Goal: Task Accomplishment & Management: Use online tool/utility

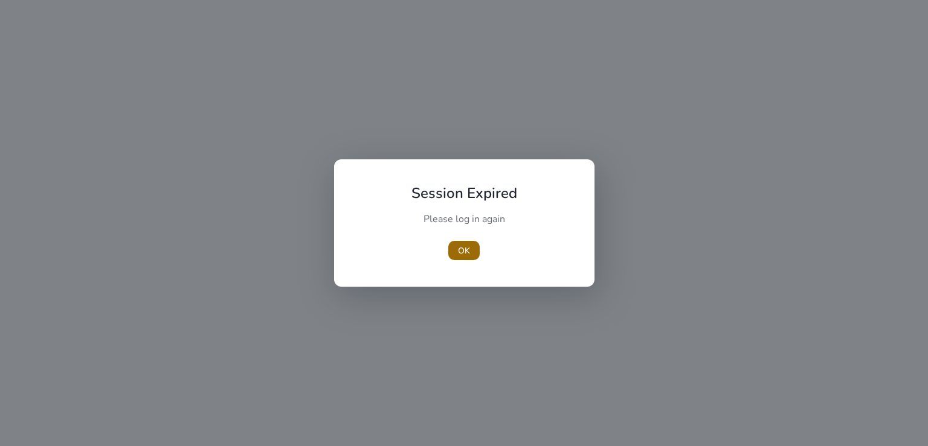
click at [472, 253] on span "button" at bounding box center [463, 250] width 31 height 29
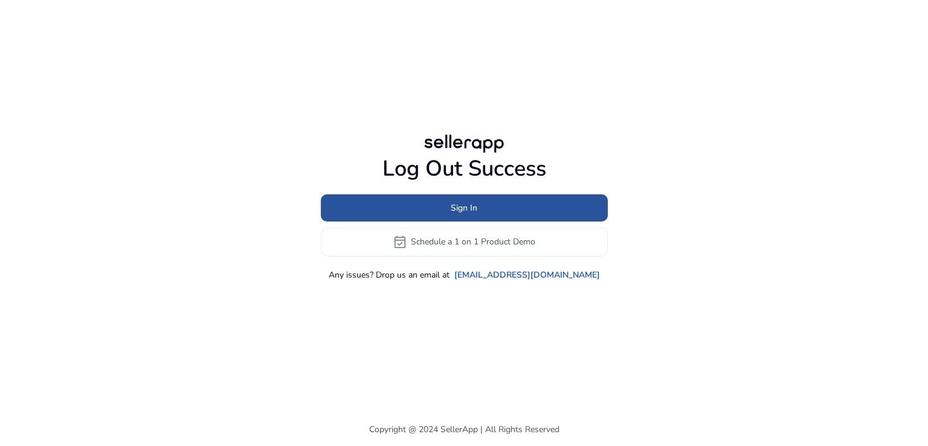
click at [464, 207] on span "Sign In" at bounding box center [463, 208] width 27 height 13
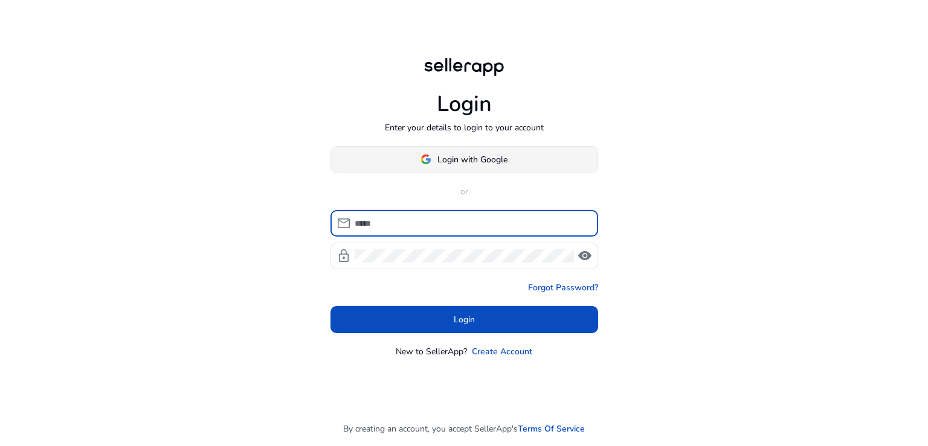
click at [444, 159] on span "Login with Google" at bounding box center [472, 159] width 70 height 13
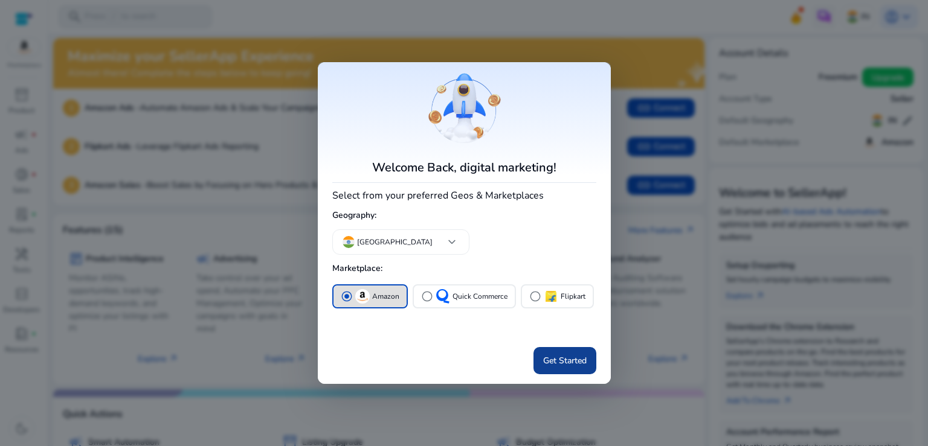
click at [566, 357] on span "Get Started" at bounding box center [564, 360] width 43 height 13
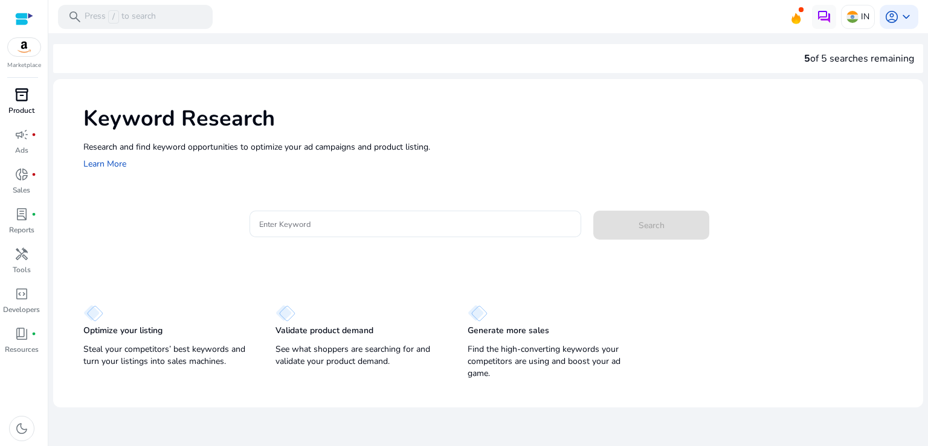
click at [19, 92] on span "inventory_2" at bounding box center [21, 95] width 14 height 14
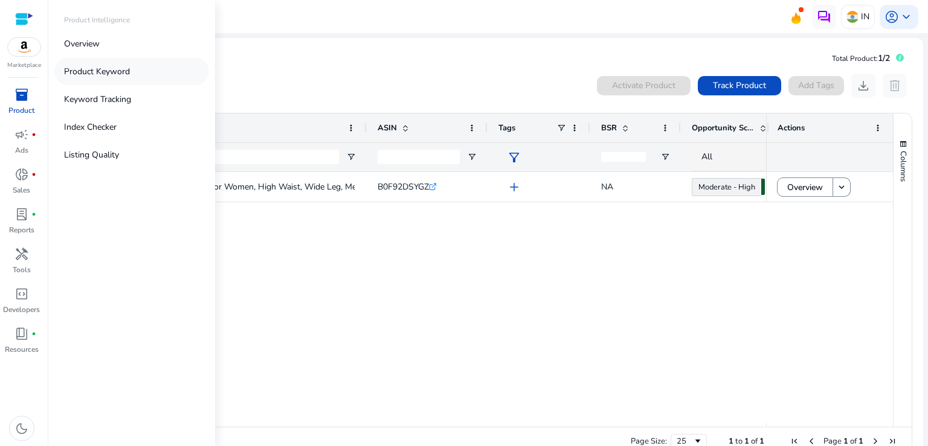
click at [128, 71] on p "Product Keyword" at bounding box center [97, 71] width 66 height 13
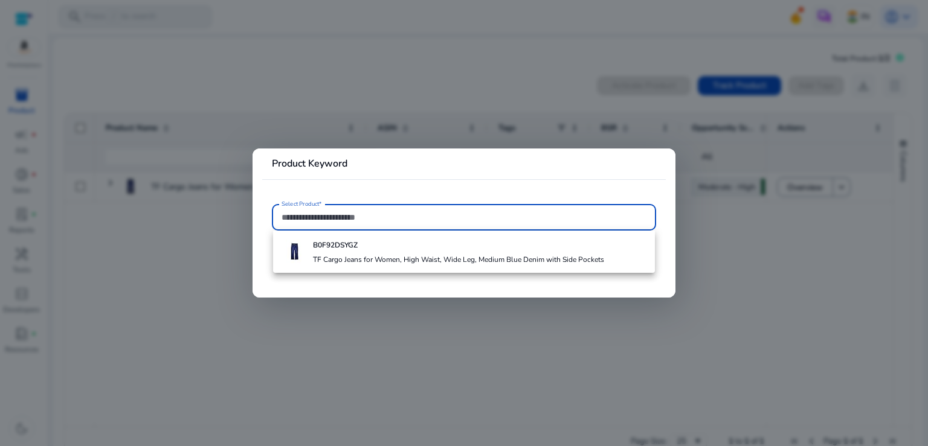
click at [345, 217] on input "Select Product*" at bounding box center [463, 217] width 365 height 13
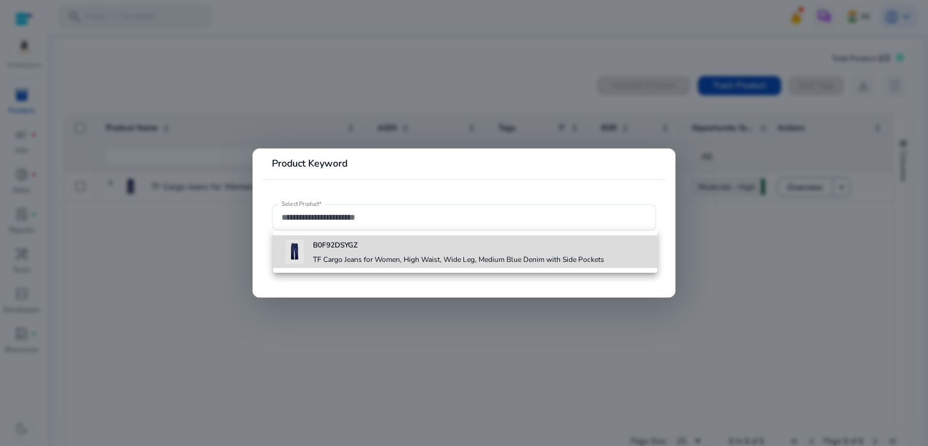
click at [331, 260] on h4 "TF Cargo Jeans for Women, High Waist, Wide Leg, Medium Blue Denim with Side Poc…" at bounding box center [458, 260] width 291 height 10
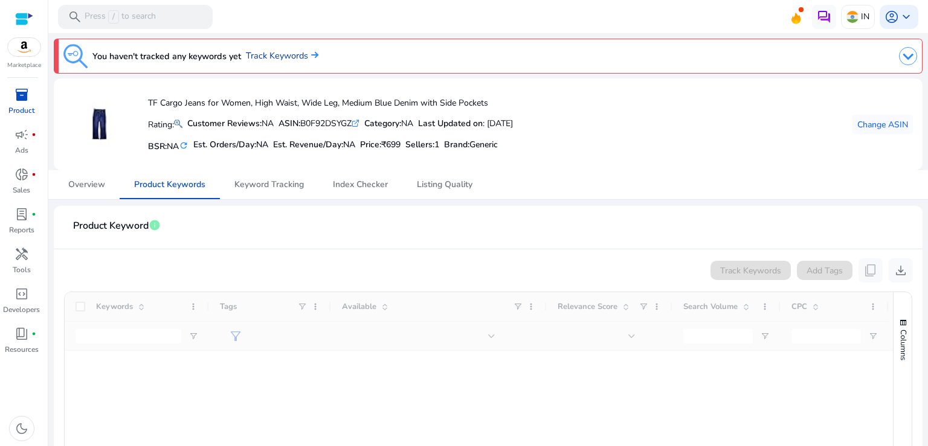
click at [285, 55] on link "Track Keywords" at bounding box center [282, 56] width 72 height 13
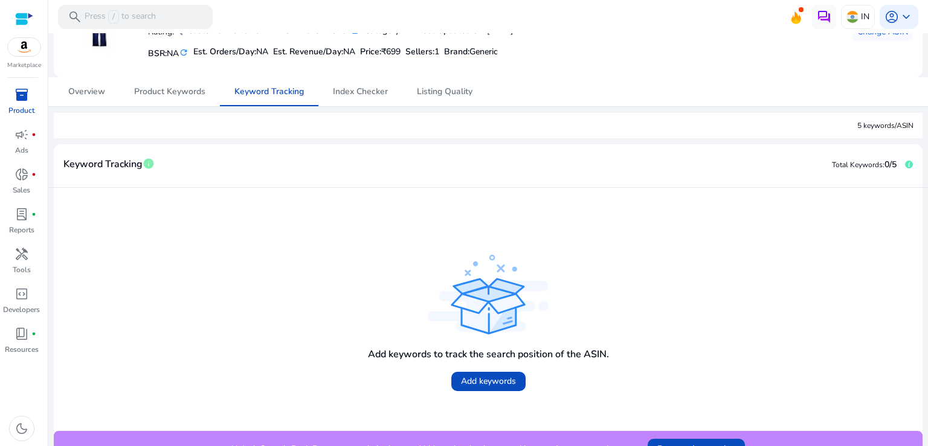
scroll to position [113, 0]
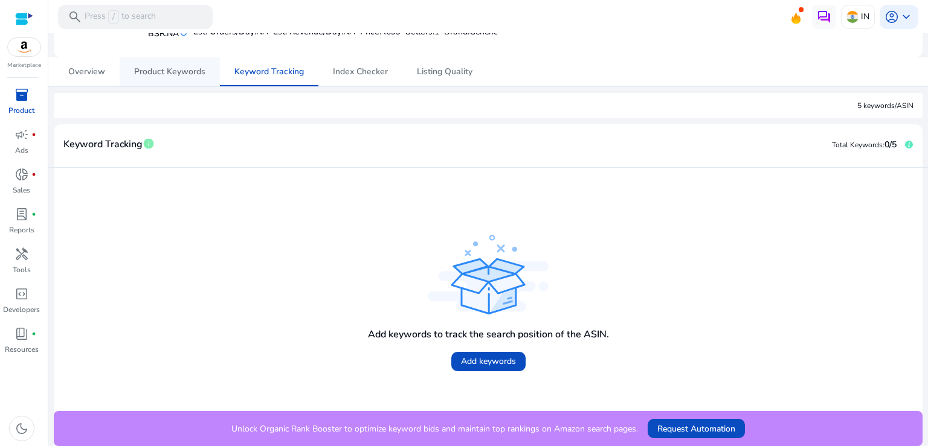
click at [173, 70] on span "Product Keywords" at bounding box center [169, 72] width 71 height 8
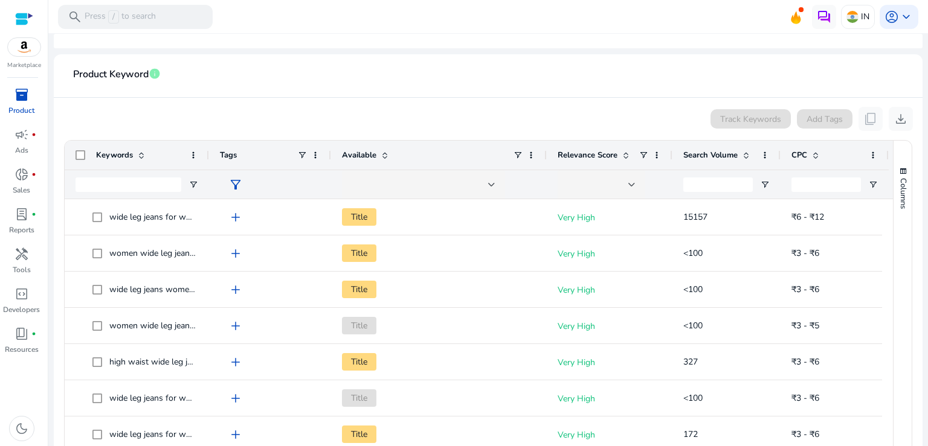
scroll to position [184, 0]
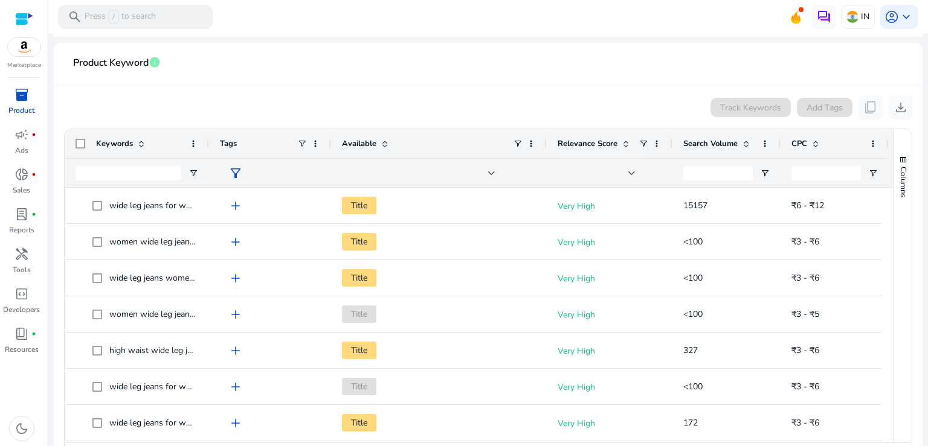
click at [609, 180] on div at bounding box center [601, 173] width 68 height 29
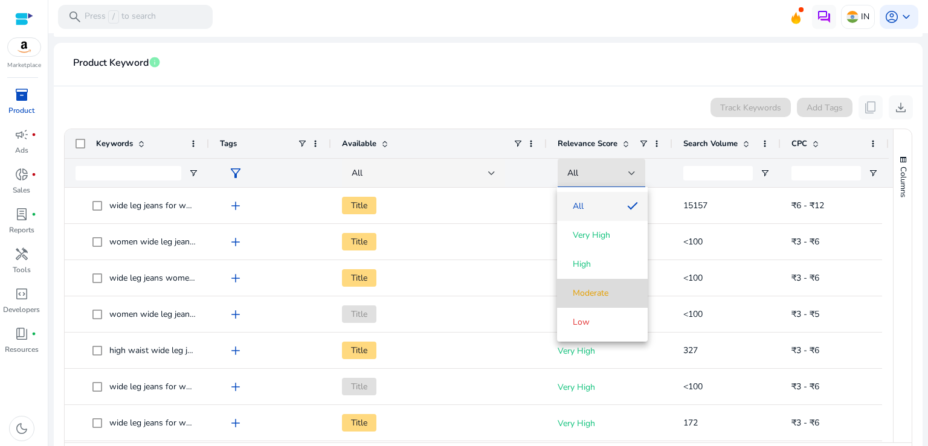
click at [598, 293] on span "Moderate" at bounding box center [590, 293] width 36 height 12
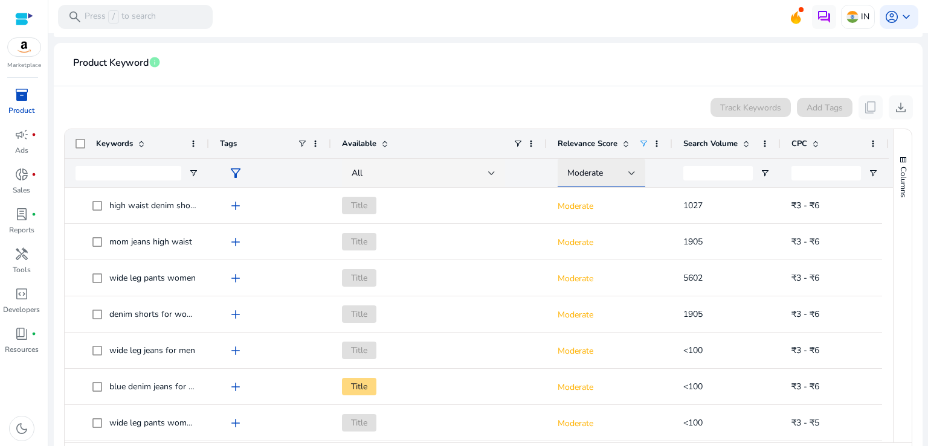
click at [594, 176] on span "Moderate" at bounding box center [585, 172] width 36 height 11
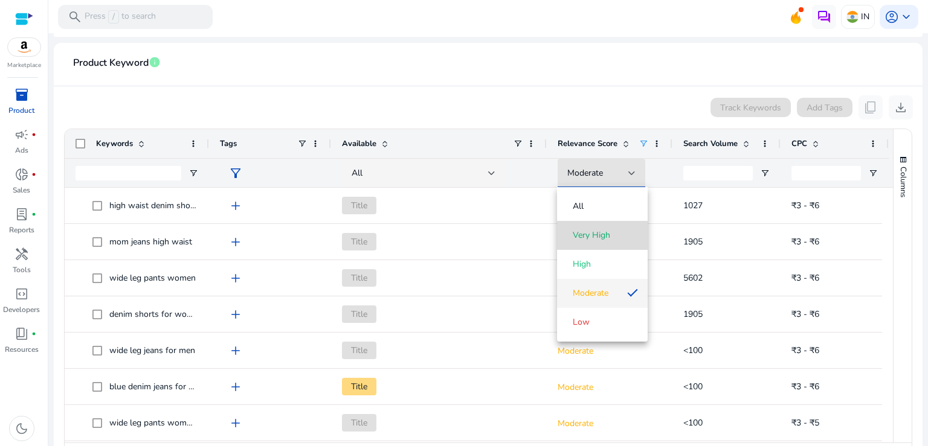
click at [581, 232] on span "Very High" at bounding box center [590, 235] width 37 height 12
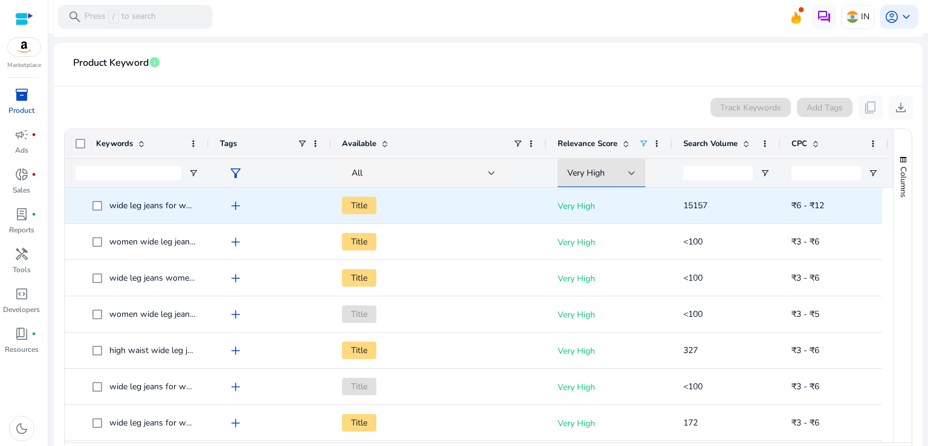
click at [192, 206] on span "wide leg jeans for women high waist denim" at bounding box center [191, 205] width 165 height 11
click at [242, 209] on span "add" at bounding box center [235, 206] width 14 height 14
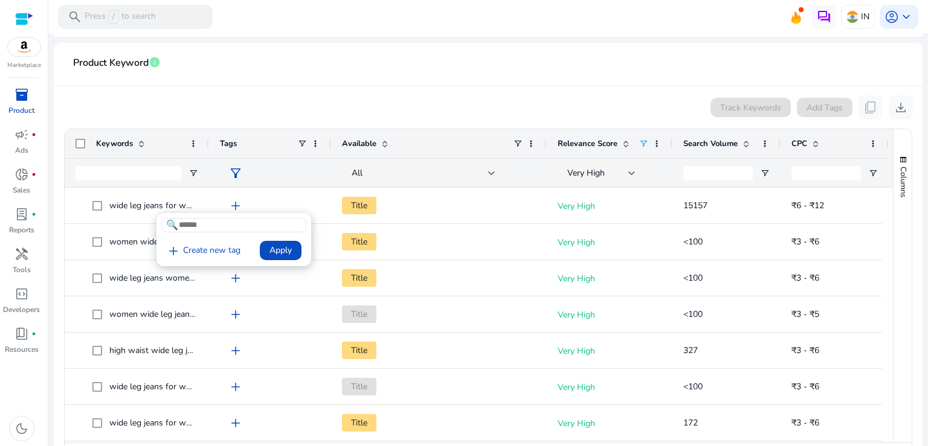
click at [226, 208] on div at bounding box center [464, 223] width 928 height 446
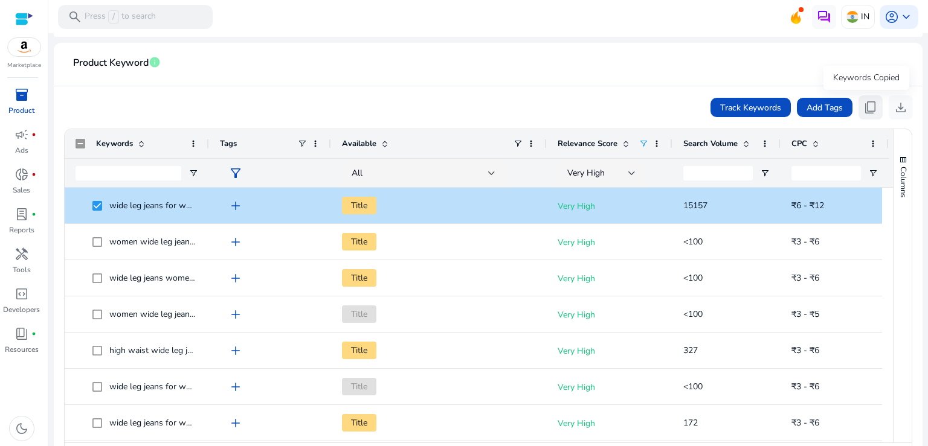
click at [866, 106] on span "content_copy" at bounding box center [870, 107] width 14 height 14
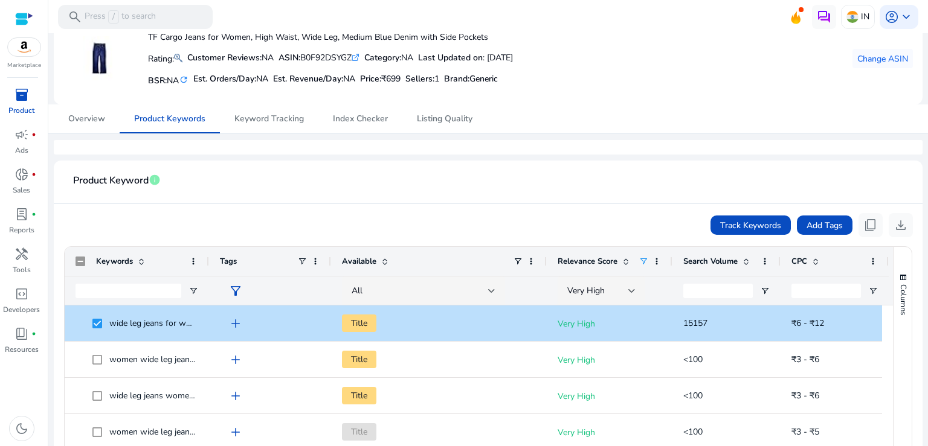
scroll to position [56, 0]
